Goal: Task Accomplishment & Management: Use online tool/utility

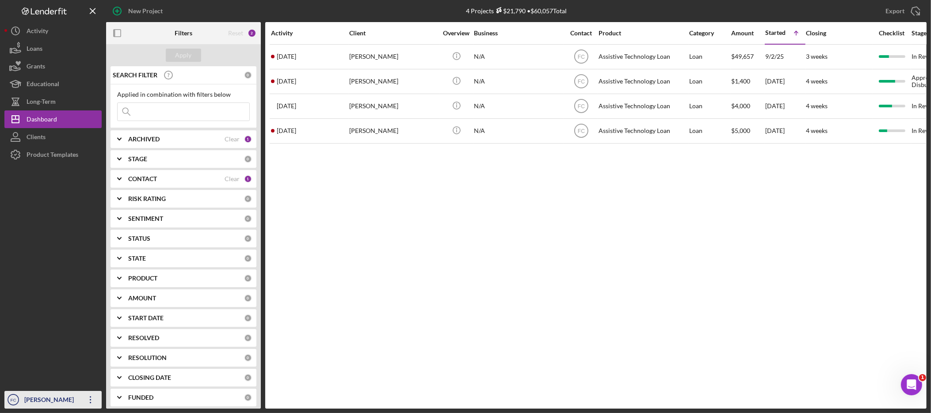
scroll to position [1, 0]
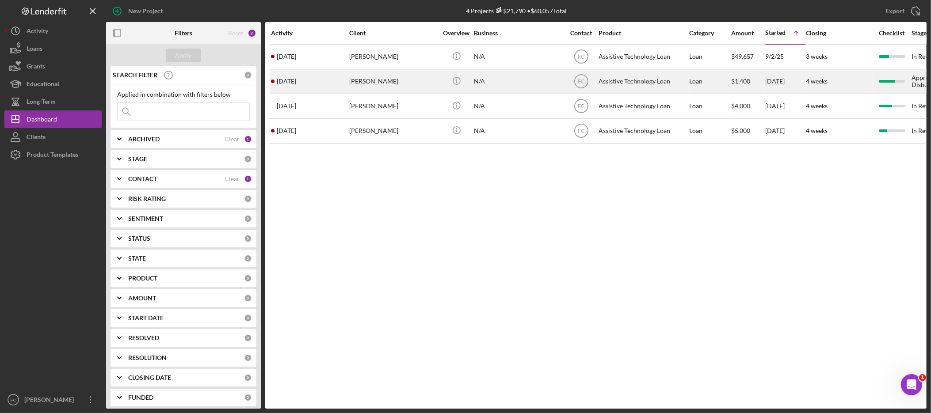
click at [400, 88] on div "[PERSON_NAME]" at bounding box center [393, 81] width 88 height 23
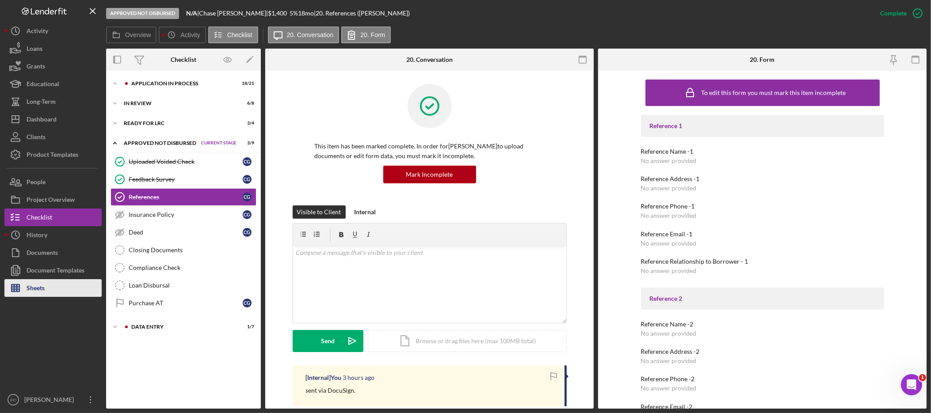
click at [56, 297] on button "Sheets" at bounding box center [52, 288] width 97 height 18
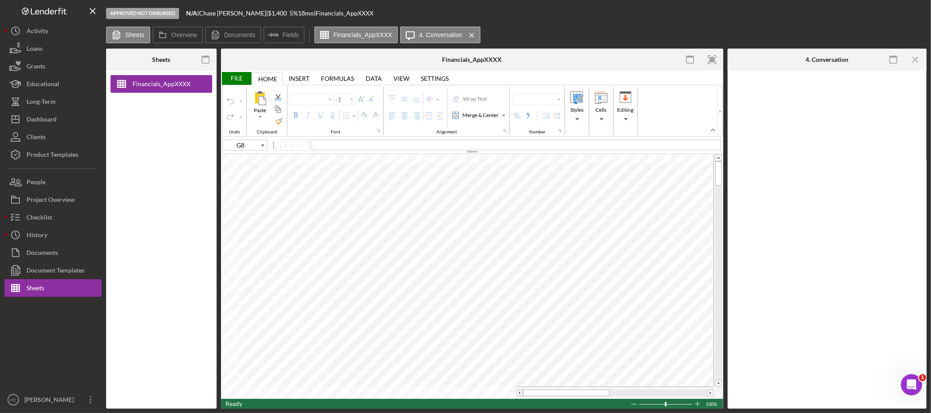
type input "Calibri"
type input "11"
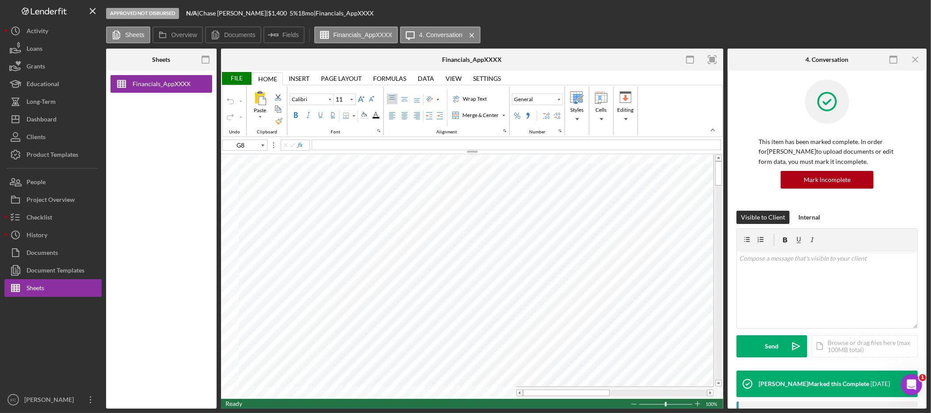
click at [270, 79] on div "Home" at bounding box center [267, 79] width 19 height 7
type input "D13"
type input "Arial"
type input "10"
type input "G52"
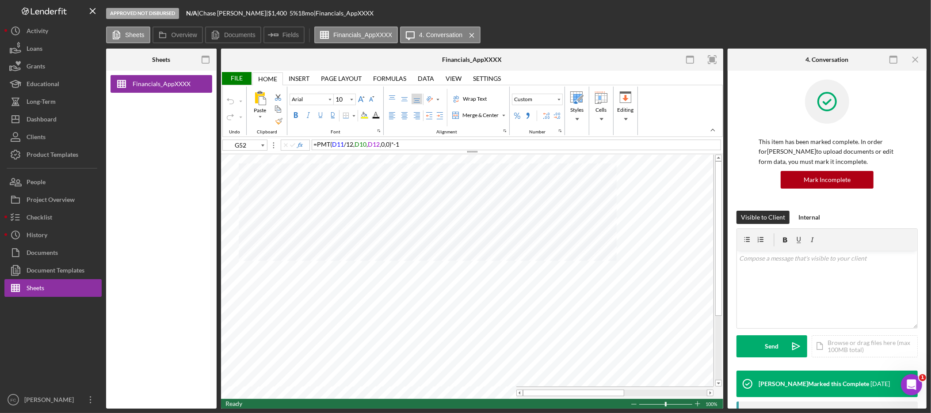
type input "11"
type input "Calibri"
type input "C17"
type input "Arial"
type input "C44"
